Goal: Find specific fact: Find specific fact

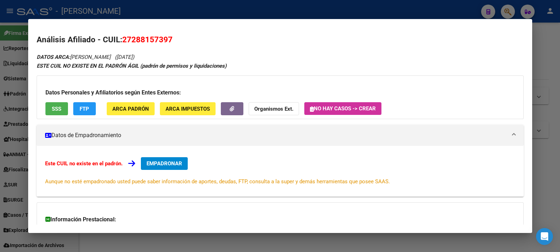
click at [547, 43] on div at bounding box center [280, 126] width 560 height 252
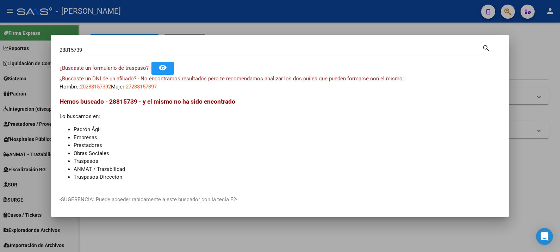
click at [429, 49] on input "28815739" at bounding box center [270, 50] width 422 height 6
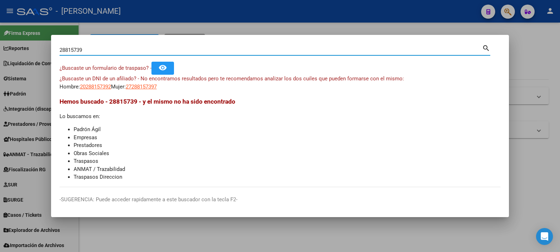
click at [429, 49] on input "28815739" at bounding box center [270, 50] width 422 height 6
paste input "39418367"
type input "39418367"
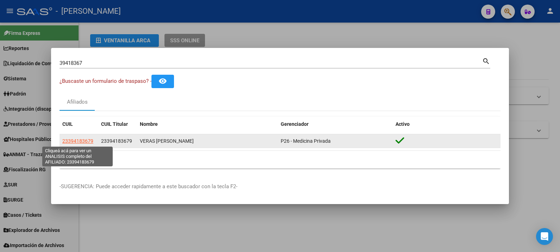
click at [77, 139] on span "23394183679" at bounding box center [77, 141] width 31 height 6
type textarea "23394183679"
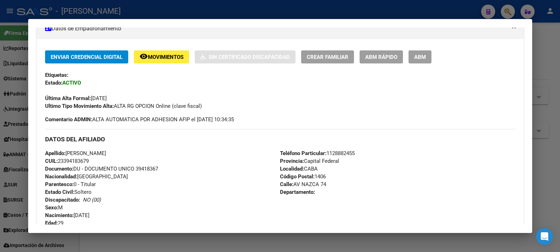
scroll to position [0, 0]
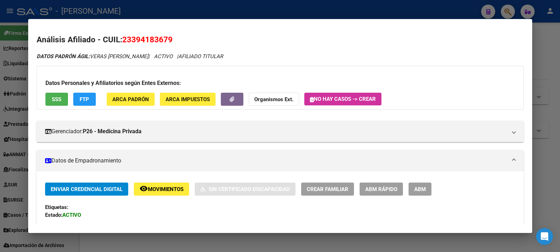
click at [544, 66] on div at bounding box center [280, 126] width 560 height 252
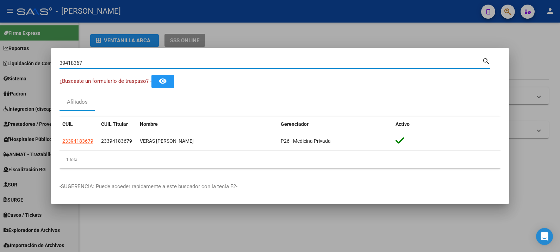
click at [257, 64] on input "39418367" at bounding box center [270, 63] width 422 height 6
paste input "42283514"
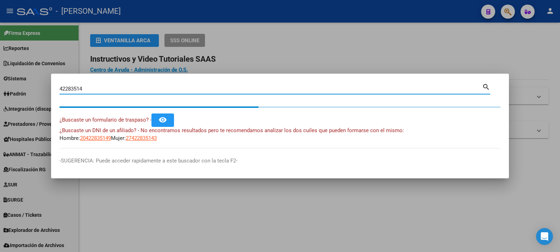
type input "42283514"
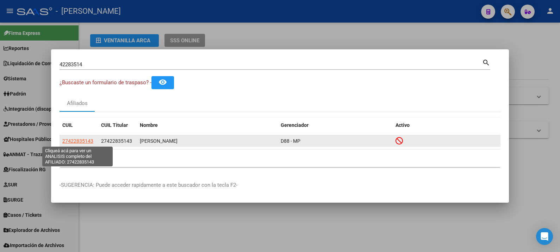
drag, startPoint x: 304, startPoint y: 142, endPoint x: 63, endPoint y: 141, distance: 241.5
click at [63, 141] on div "27422835143 27422835143 [PERSON_NAME] D88 - MP" at bounding box center [279, 140] width 441 height 11
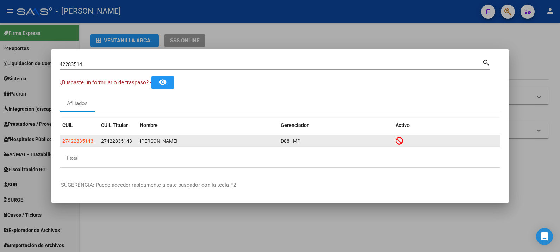
copy div "27422835143 27422835143 [PERSON_NAME] D88 - MP"
